Goal: Register for event/course

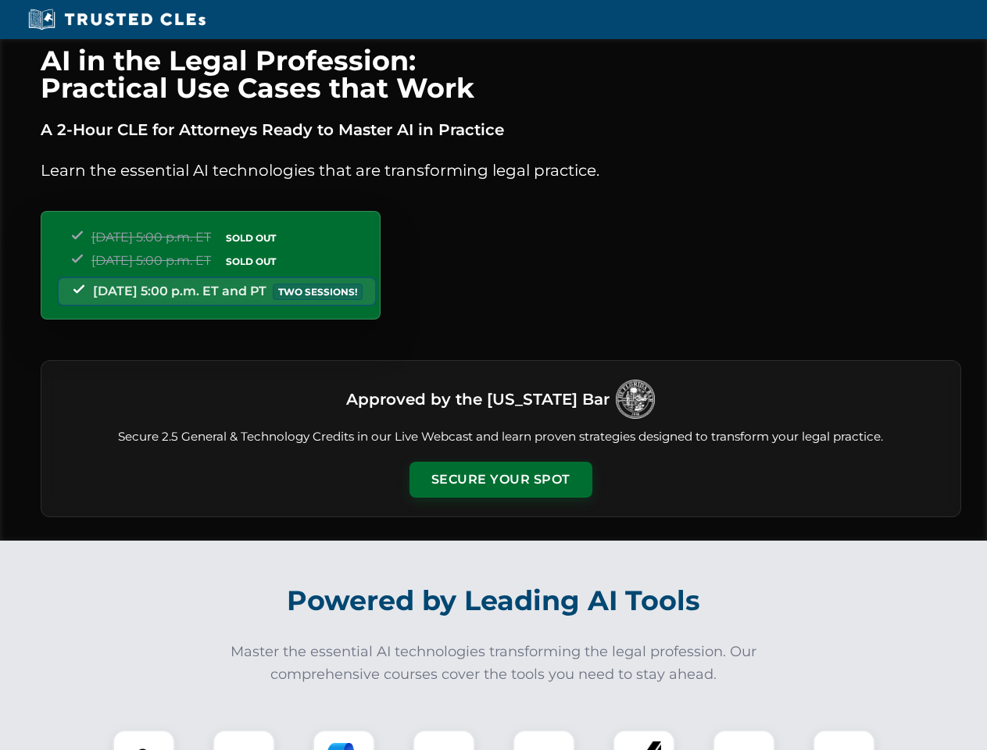
click at [500, 480] on button "Secure Your Spot" at bounding box center [500, 480] width 183 height 36
click at [144, 740] on img at bounding box center [143, 760] width 45 height 45
click at [244, 740] on div at bounding box center [244, 761] width 63 height 63
click at [344, 740] on div at bounding box center [344, 761] width 63 height 63
